Goal: Information Seeking & Learning: Learn about a topic

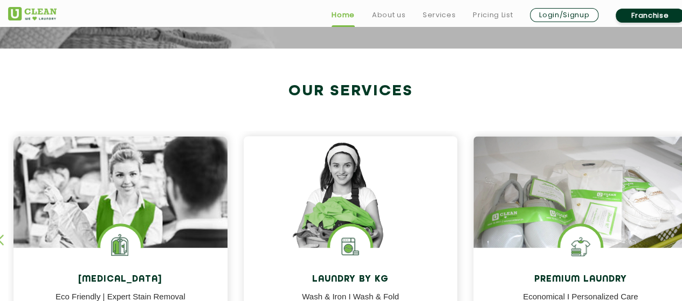
scroll to position [431, 0]
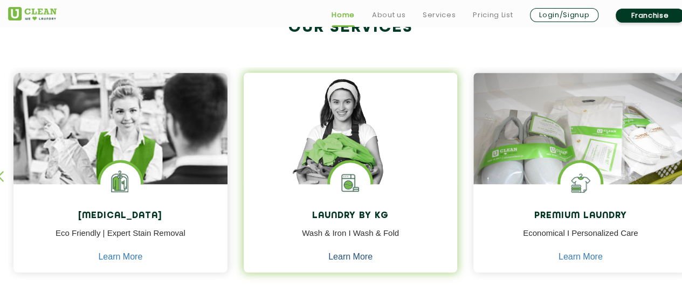
click at [356, 258] on link "Learn More" at bounding box center [350, 257] width 44 height 10
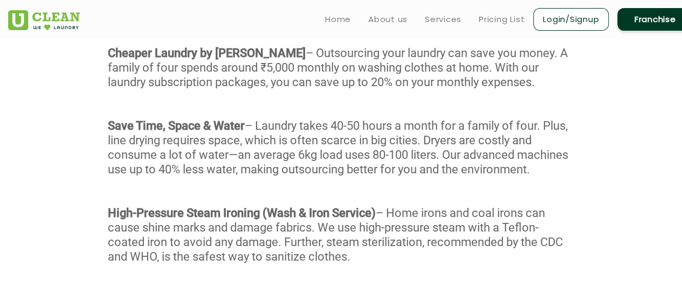
scroll to position [666, 0]
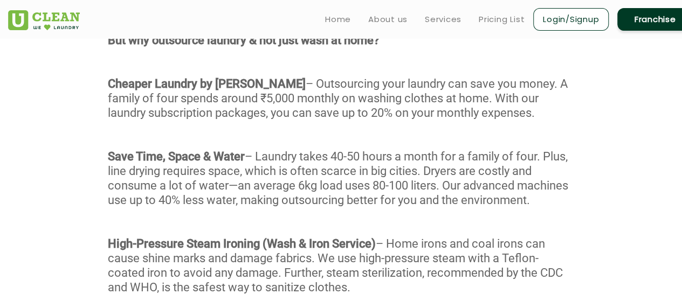
click at [443, 208] on div "With our Wash & Fold service, every garment undergoes a meticulous 4-stage proc…" at bounding box center [341, 141] width 682 height 362
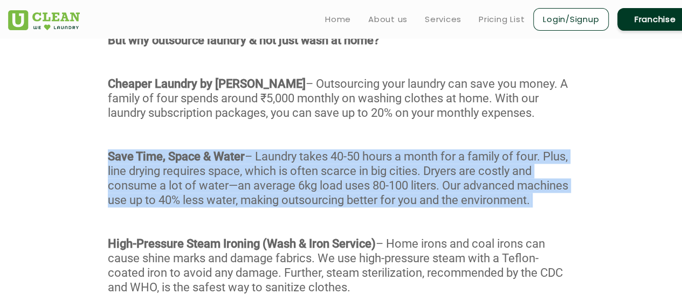
click at [443, 208] on div "With our Wash & Fold service, every garment undergoes a meticulous 4-stage proc…" at bounding box center [341, 141] width 682 height 362
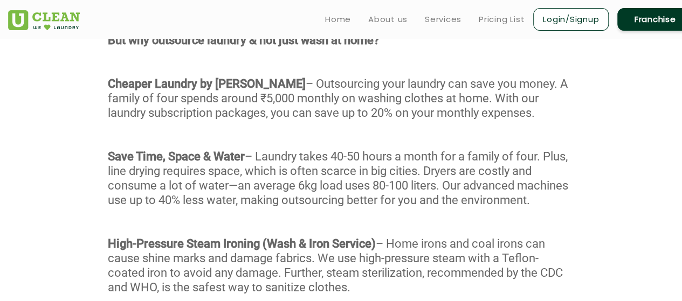
click at [392, 122] on div "With our Wash & Fold service, every garment undergoes a meticulous 4-stage proc…" at bounding box center [341, 141] width 682 height 362
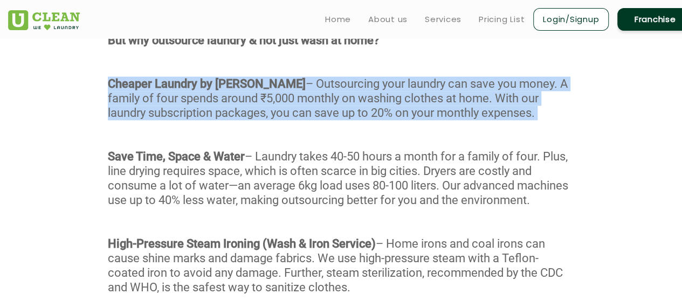
click at [392, 122] on div "With our Wash & Fold service, every garment undergoes a meticulous 4-stage proc…" at bounding box center [341, 141] width 682 height 362
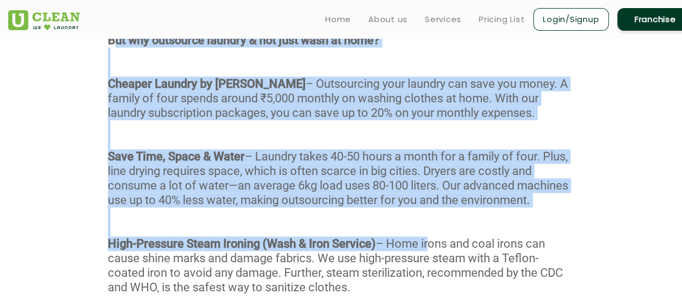
drag, startPoint x: 113, startPoint y: 53, endPoint x: 436, endPoint y: 265, distance: 386.1
click at [436, 265] on div "With our Wash & Fold service, every garment undergoes a meticulous 4-stage proc…" at bounding box center [341, 141] width 682 height 362
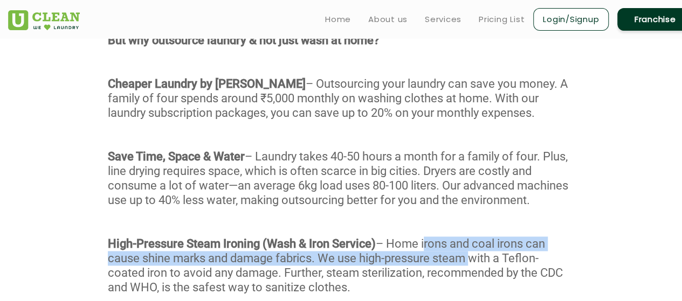
click at [436, 265] on div "With our Wash & Fold service, every garment undergoes a meticulous 4-stage proc…" at bounding box center [341, 141] width 682 height 362
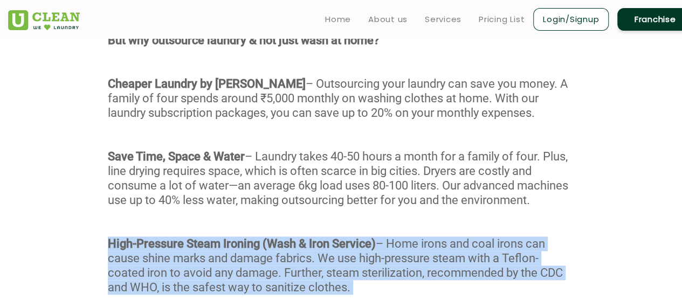
click at [436, 265] on div "With our Wash & Fold service, every garment undergoes a meticulous 4-stage proc…" at bounding box center [341, 141] width 682 height 362
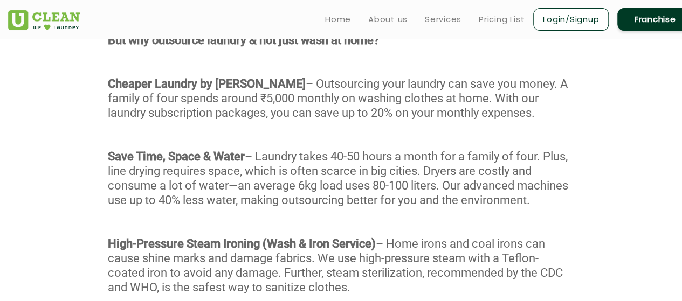
click at [401, 204] on div "With our Wash & Fold service, every garment undergoes a meticulous 4-stage proc…" at bounding box center [341, 141] width 682 height 362
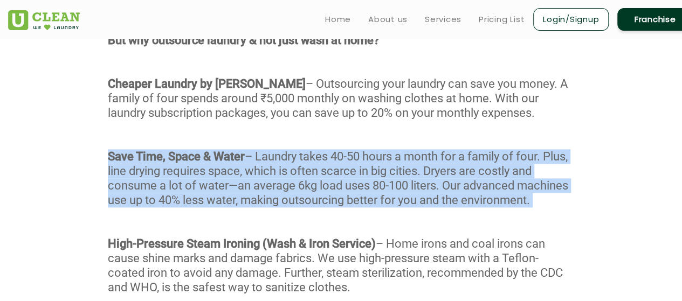
click at [401, 204] on div "With our Wash & Fold service, every garment undergoes a meticulous 4-stage proc…" at bounding box center [341, 141] width 682 height 362
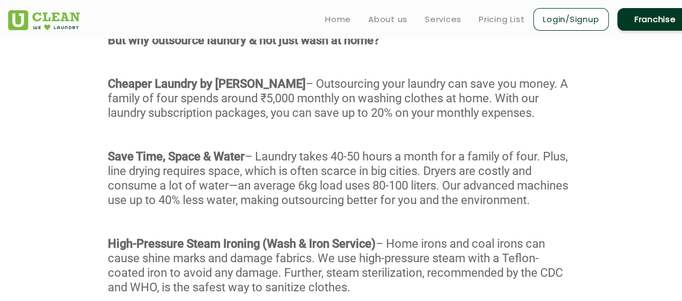
click at [368, 101] on div "With our Wash & Fold service, every garment undergoes a meticulous 4-stage proc…" at bounding box center [341, 141] width 682 height 362
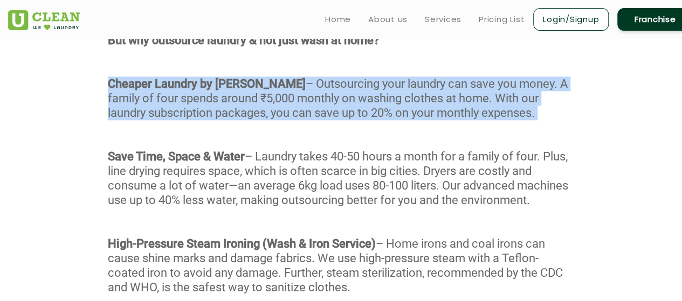
click at [368, 101] on div "With our Wash & Fold service, every garment undergoes a meticulous 4-stage proc…" at bounding box center [341, 141] width 682 height 362
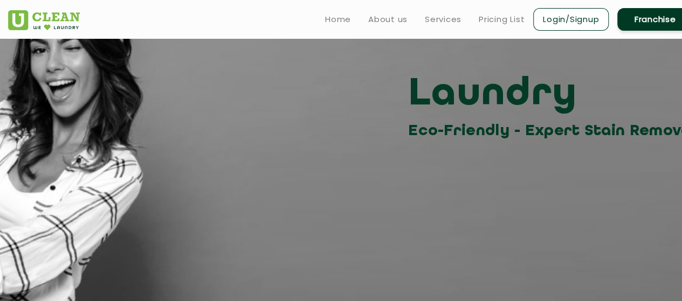
scroll to position [19, 0]
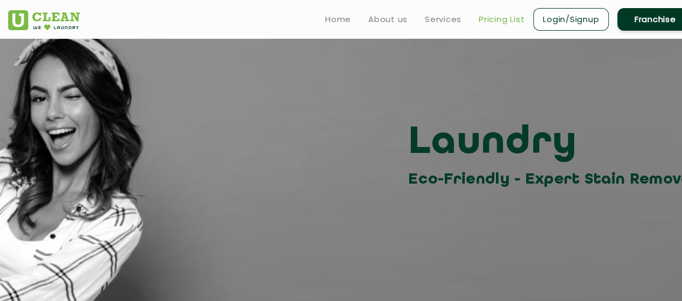
click at [501, 19] on link "Pricing List" at bounding box center [502, 19] width 46 height 13
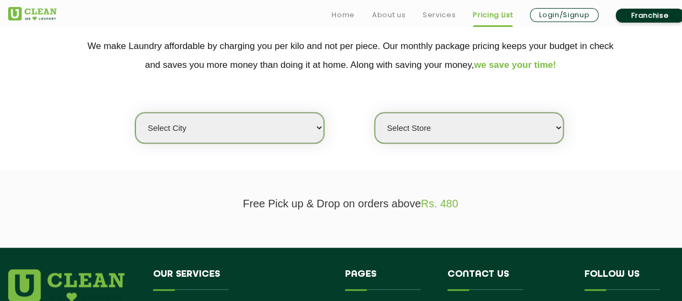
scroll to position [227, 0]
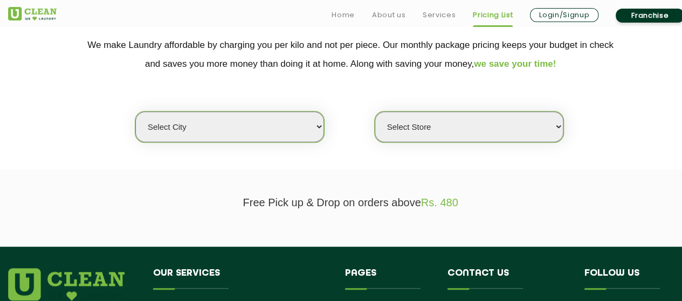
click at [295, 126] on select "Select city" at bounding box center [229, 127] width 189 height 31
click at [318, 130] on select "Select city" at bounding box center [229, 127] width 189 height 31
click at [361, 63] on p "We make Laundry affordable by charging you per kilo and not per piece. Our mont…" at bounding box center [350, 55] width 685 height 38
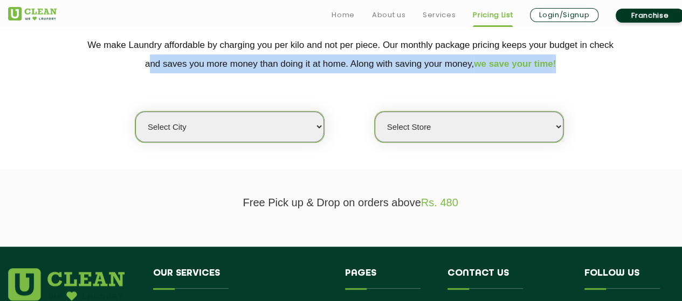
click at [361, 63] on p "We make Laundry affordable by charging you per kilo and not per piece. Our mont…" at bounding box center [350, 55] width 685 height 38
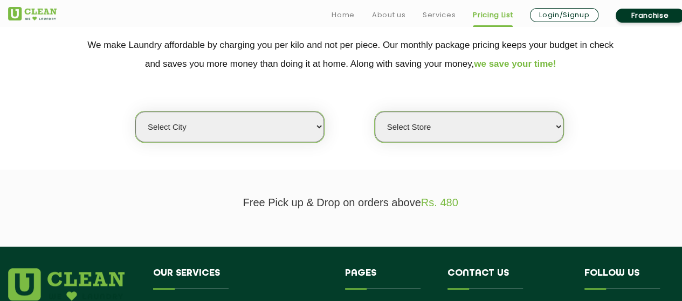
click at [345, 47] on p "We make Laundry affordable by charging you per kilo and not per piece. Our mont…" at bounding box center [350, 55] width 685 height 38
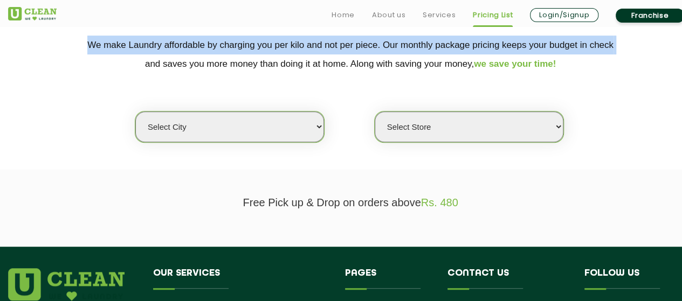
click at [345, 47] on p "We make Laundry affordable by charging you per kilo and not per piece. Our mont…" at bounding box center [350, 55] width 685 height 38
click at [446, 137] on select "Select Store" at bounding box center [469, 127] width 189 height 31
click at [286, 130] on select "Select city" at bounding box center [229, 127] width 189 height 31
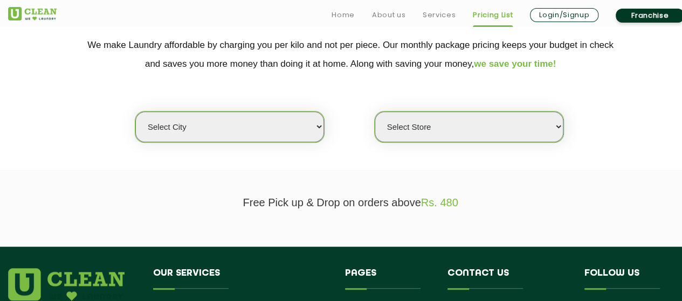
click at [387, 175] on section "Free Pick up & Drop on orders above Rs. 480" at bounding box center [341, 208] width 682 height 77
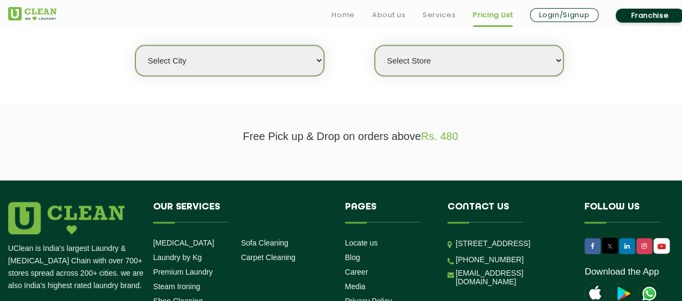
select select "0"
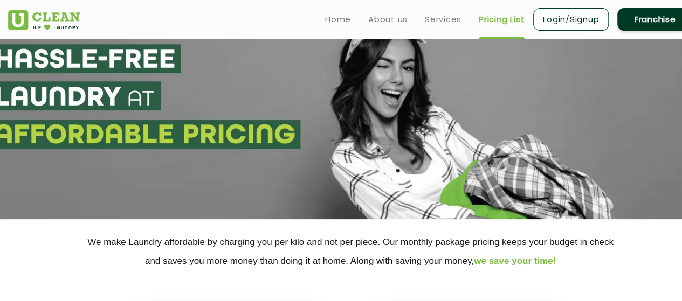
scroll to position [0, 0]
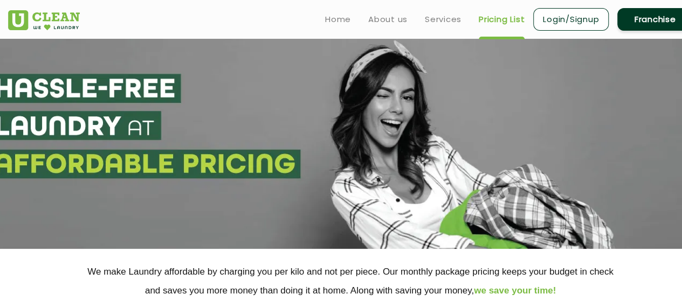
click at [40, 25] on img at bounding box center [44, 20] width 72 height 20
